Goal: Task Accomplishment & Management: Use online tool/utility

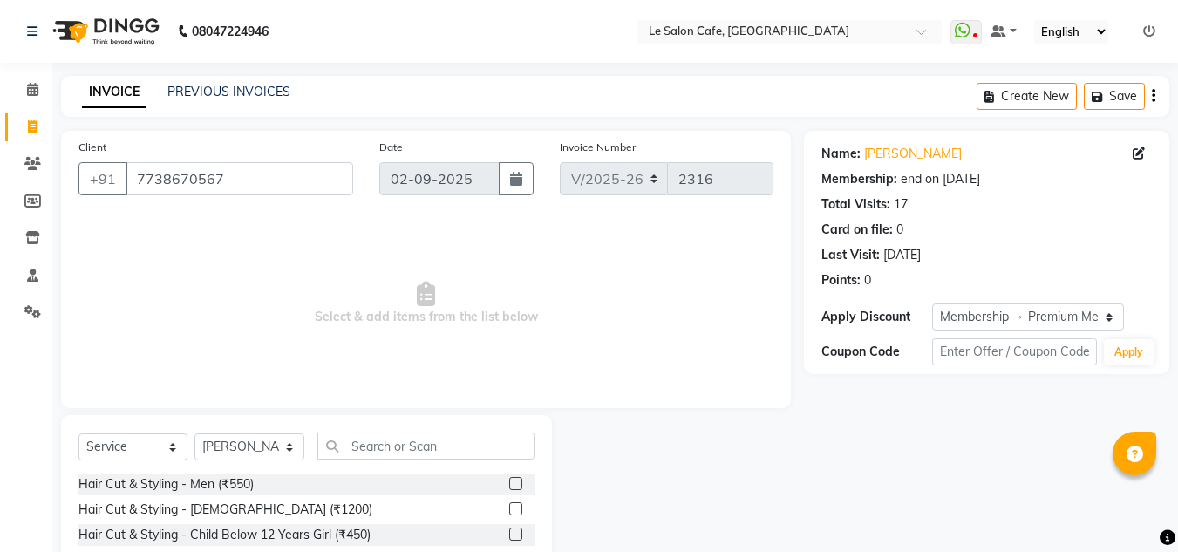
select select "594"
select select "service"
select select "87105"
select select "1: Object"
click at [1150, 30] on icon at bounding box center [1149, 31] width 12 height 12
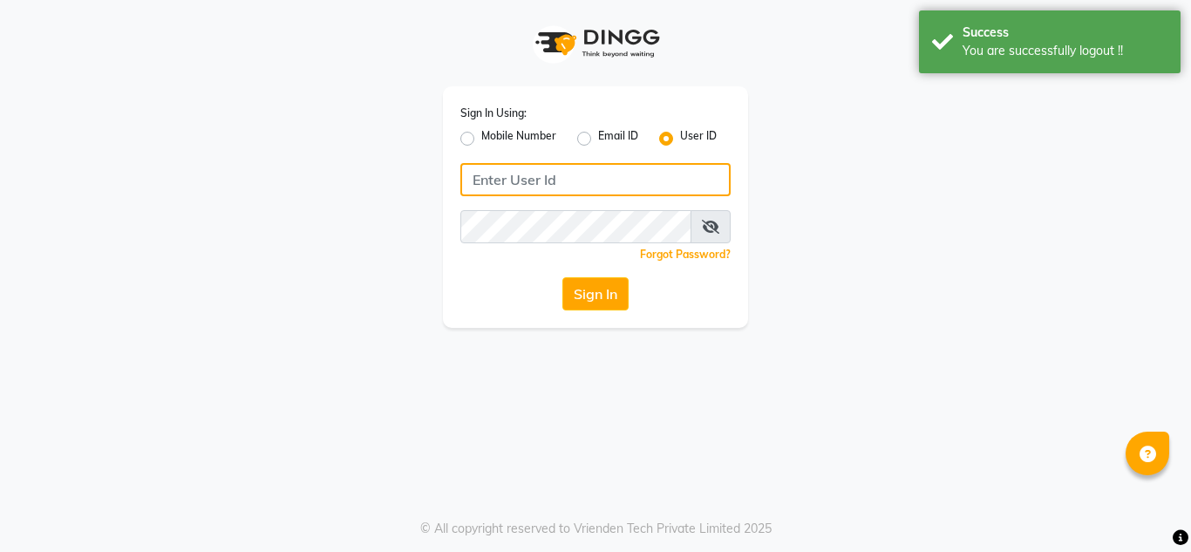
click at [534, 178] on input "Username" at bounding box center [596, 179] width 270 height 33
type input "lesaloncafe"
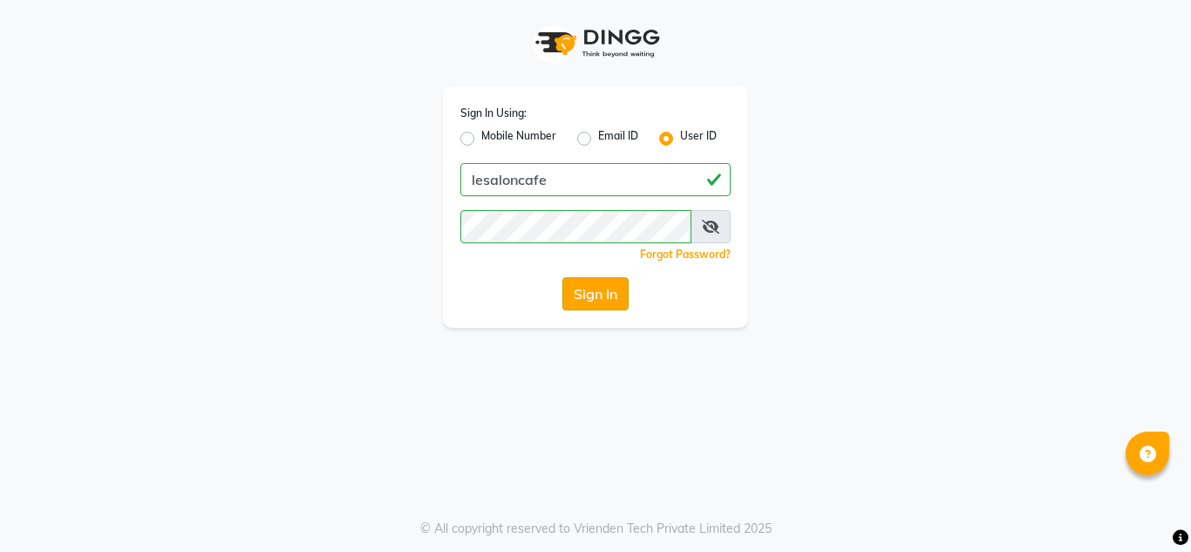
drag, startPoint x: 584, startPoint y: 296, endPoint x: 601, endPoint y: 265, distance: 35.2
click at [586, 291] on button "Sign In" at bounding box center [596, 293] width 66 height 33
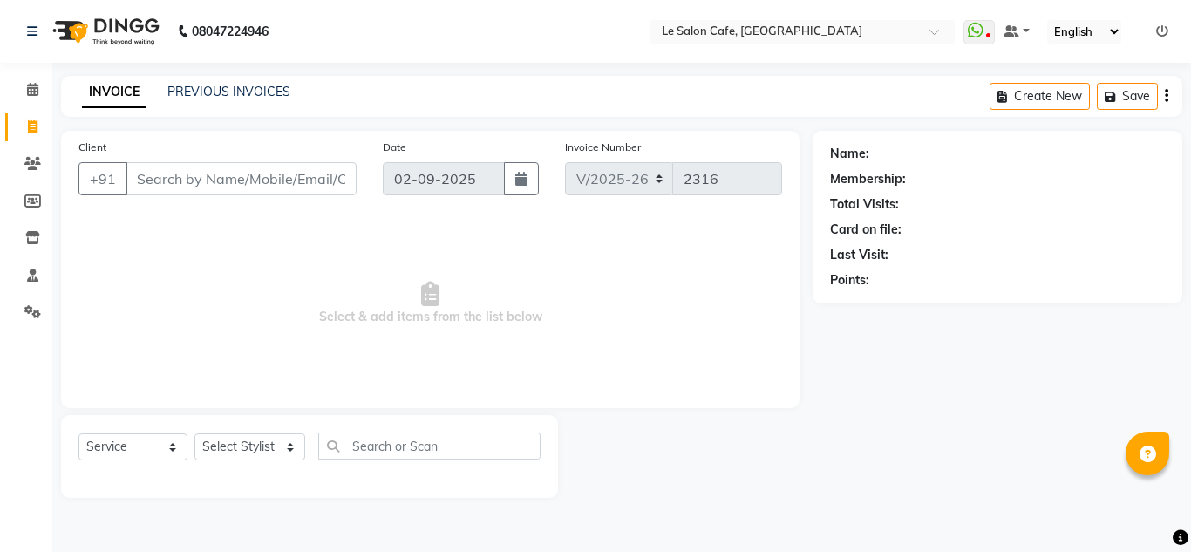
select select "594"
select select "service"
